Goal: Obtain resource: Download file/media

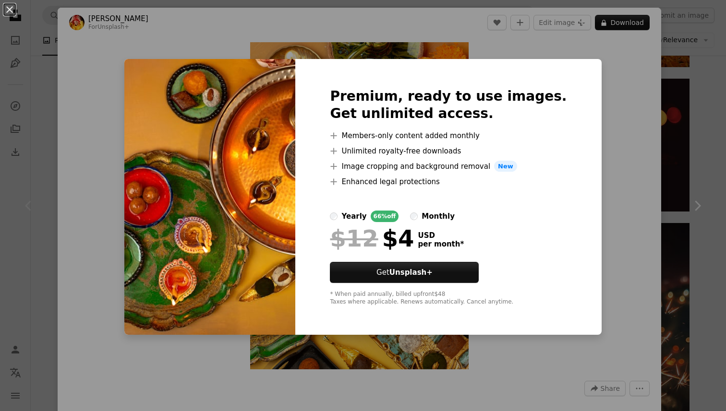
scroll to position [795, 0]
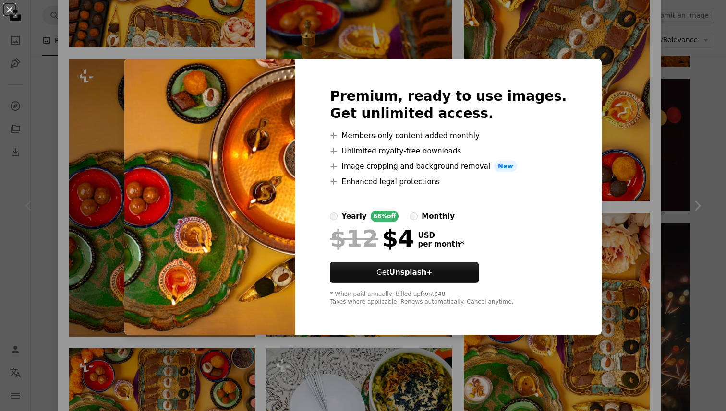
click at [637, 149] on div "An X shape Premium, ready to use images. Get unlimited access. A plus sign Memb…" at bounding box center [363, 205] width 726 height 411
